Goal: Find specific page/section: Find specific page/section

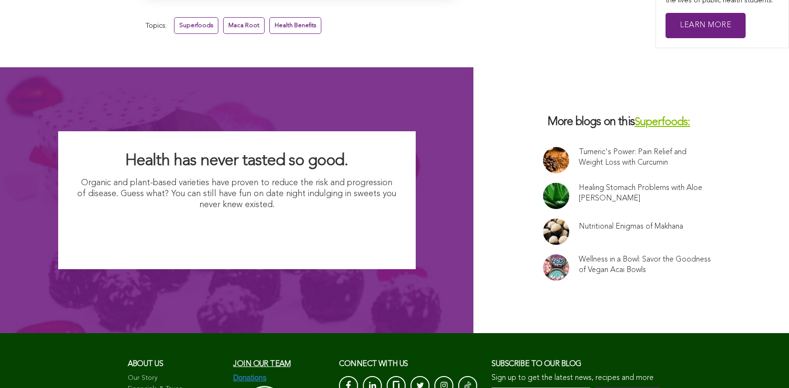
scroll to position [6426, 0]
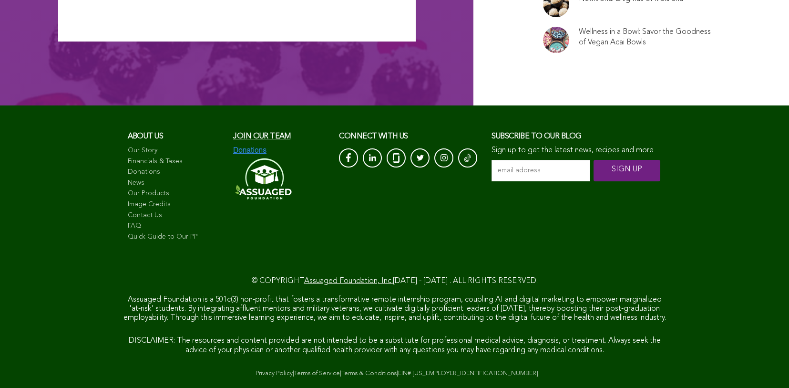
click at [128, 200] on link "Image Credits" at bounding box center [176, 205] width 96 height 10
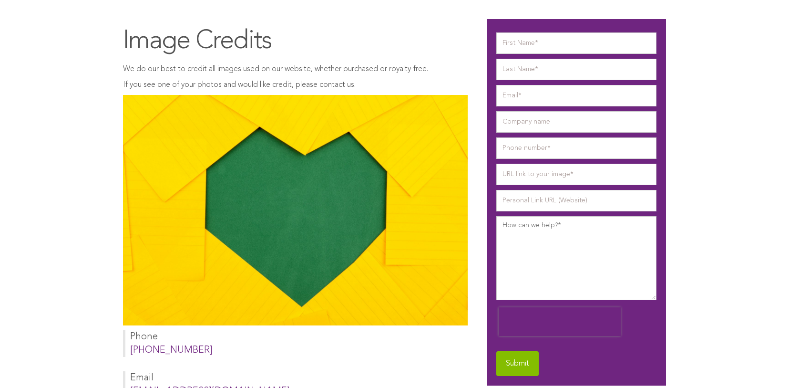
scroll to position [117, 0]
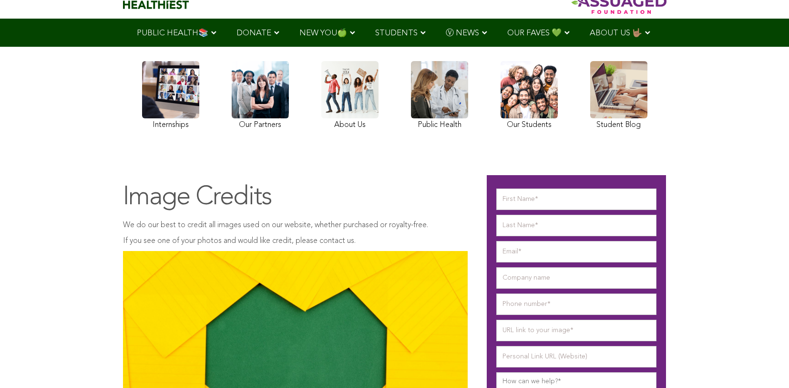
click at [232, 119] on link at bounding box center [260, 96] width 57 height 71
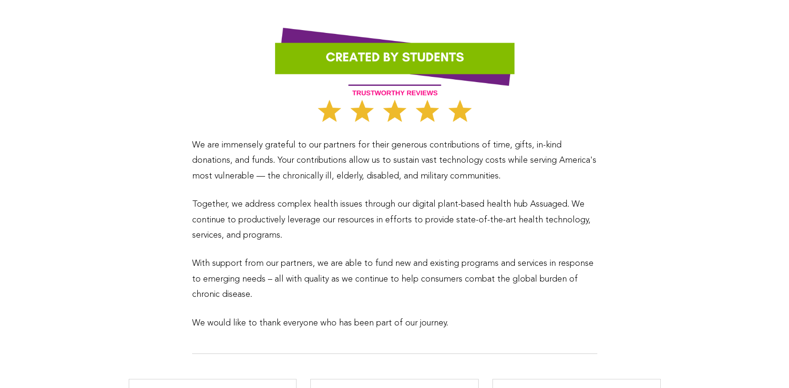
scroll to position [500, 0]
